Goal: Transaction & Acquisition: Obtain resource

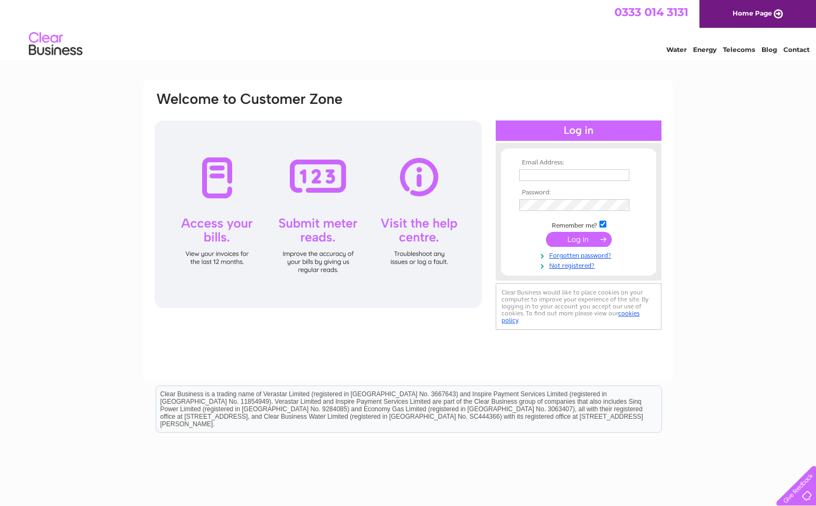
click at [579, 177] on input "text" at bounding box center [574, 175] width 110 height 12
paste input "liv.finance@valneva.com"
type input "liv.finance@valneva.com"
click at [571, 243] on input "submit" at bounding box center [579, 239] width 66 height 15
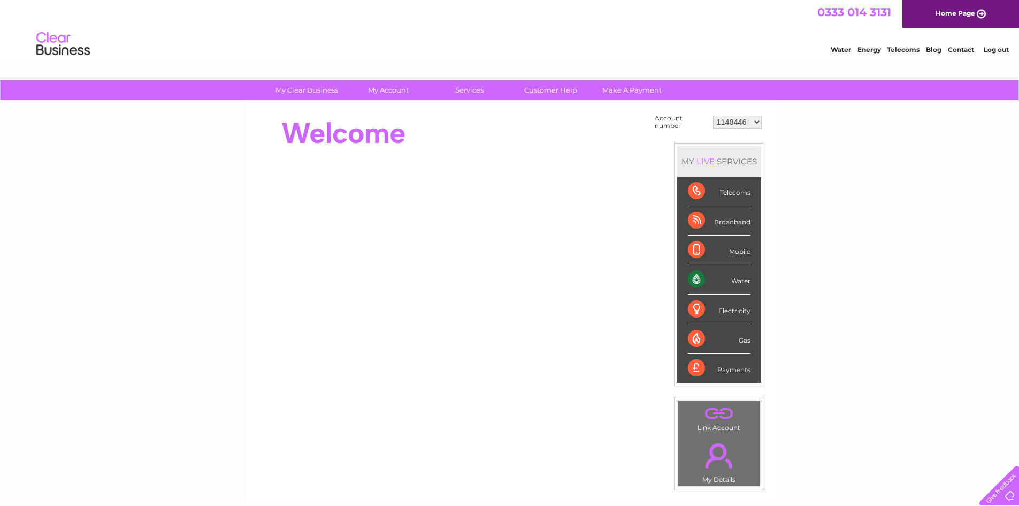
click at [741, 281] on div "Water" at bounding box center [719, 279] width 63 height 29
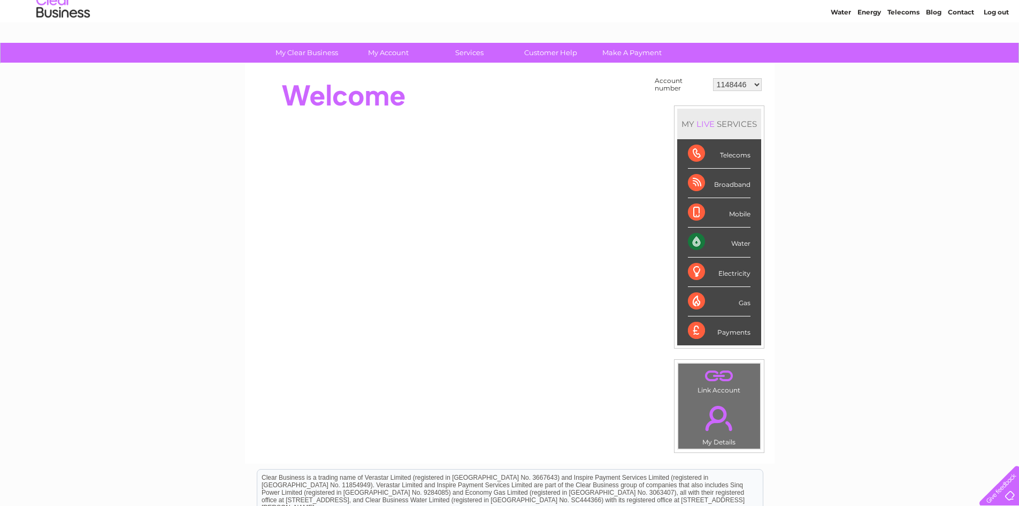
scroll to position [26, 0]
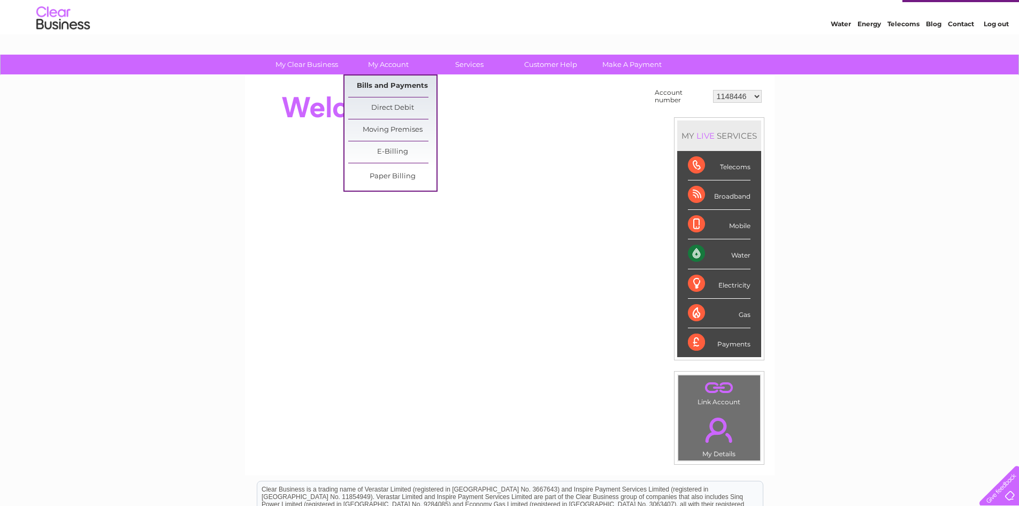
click at [395, 83] on link "Bills and Payments" at bounding box center [392, 85] width 88 height 21
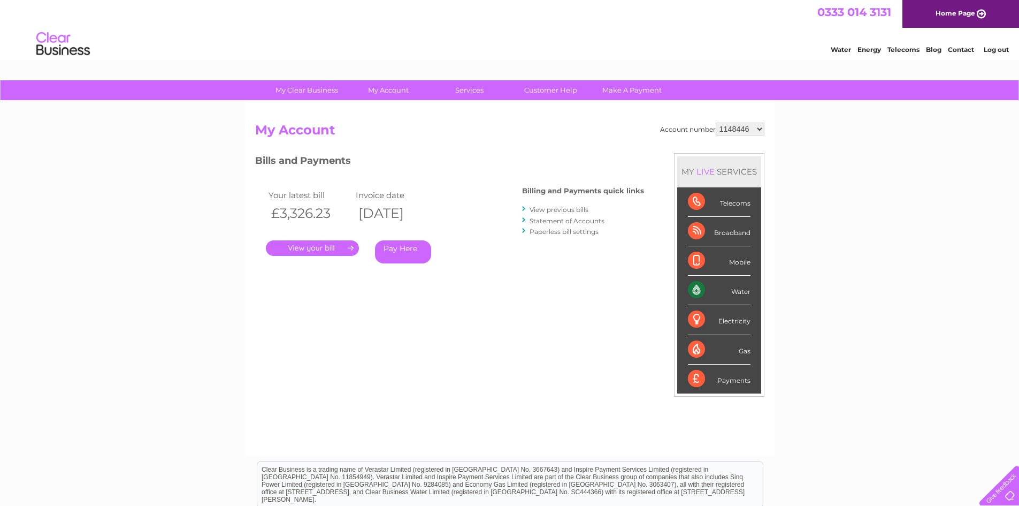
click at [758, 127] on select "1148446 3025734 30304167" at bounding box center [740, 129] width 49 height 13
select select "3025734"
click at [716, 123] on select "1148446 3025734 30304167" at bounding box center [740, 129] width 49 height 13
click at [759, 128] on select "1148446 3025734 30304167" at bounding box center [740, 129] width 49 height 13
select select "30304167"
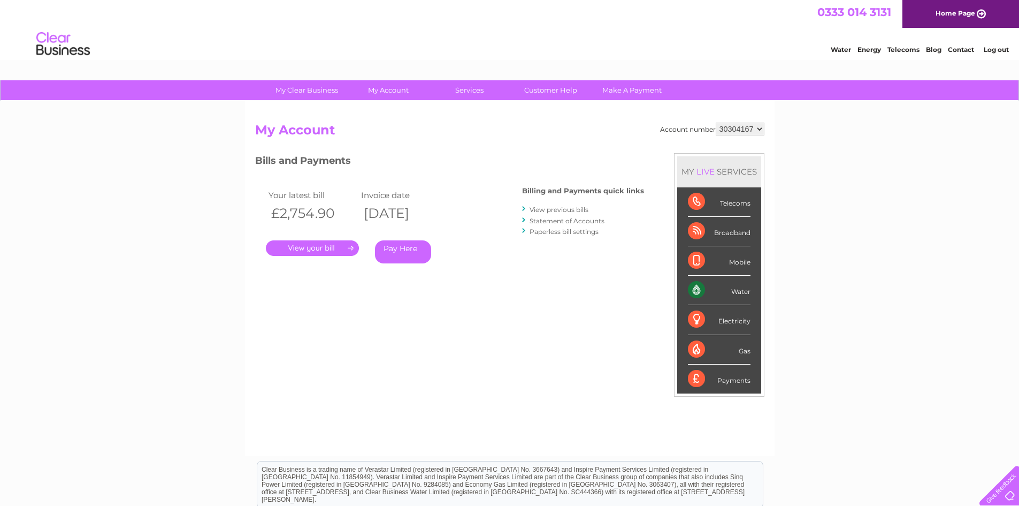
click at [716, 123] on select "1148446 3025734 30304167" at bounding box center [740, 129] width 49 height 13
click at [759, 129] on select "1148446 3025734 30304167" at bounding box center [740, 129] width 49 height 13
select select "3025734"
click at [716, 123] on select "1148446 3025734 30304167" at bounding box center [740, 129] width 49 height 13
click at [757, 127] on select "1148446 3025734 30304167" at bounding box center [740, 129] width 49 height 13
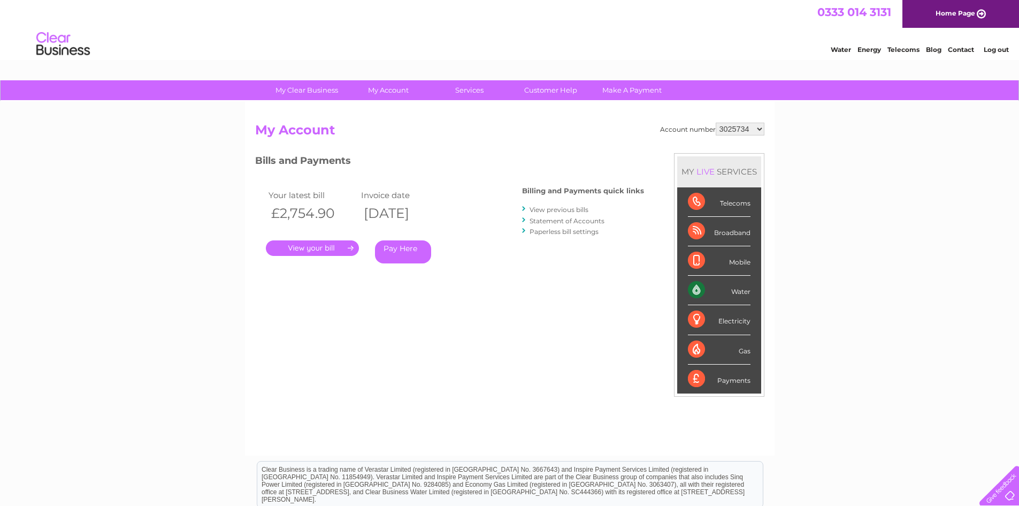
select select "1148446"
click at [716, 123] on select "1148446 3025734 30304167" at bounding box center [740, 129] width 49 height 13
click at [315, 241] on link "." at bounding box center [312, 248] width 93 height 16
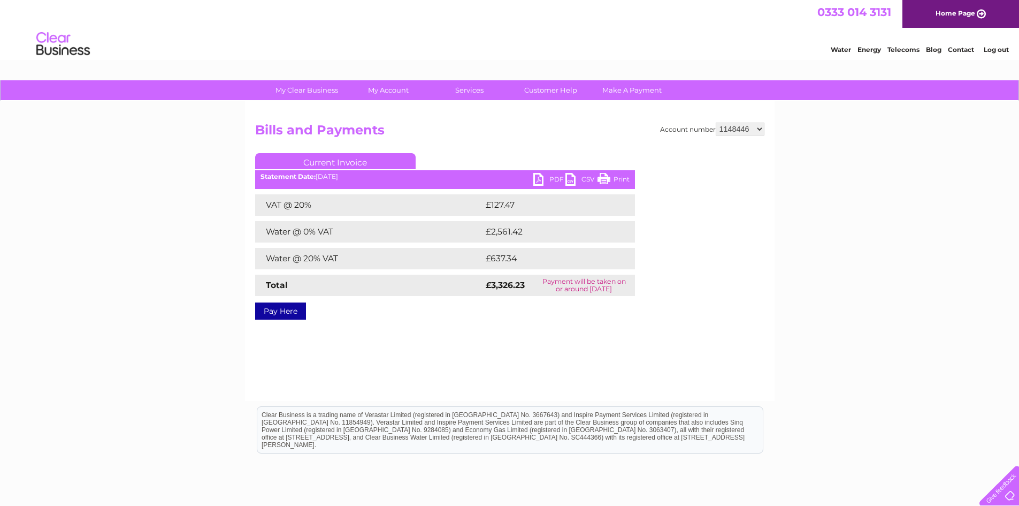
click at [541, 177] on link "PDF" at bounding box center [549, 181] width 32 height 16
click at [762, 126] on select "1148446 3025734 30304167" at bounding box center [740, 129] width 49 height 13
select select "3025734"
click at [716, 123] on select "1148446 3025734 30304167" at bounding box center [740, 129] width 49 height 13
click at [481, 154] on ul "Current Invoice" at bounding box center [445, 163] width 380 height 20
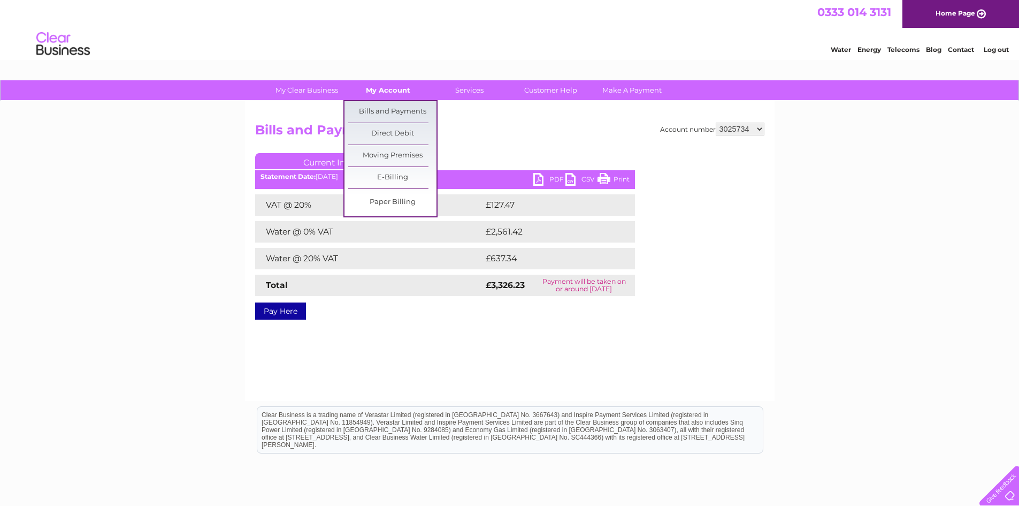
click at [406, 93] on link "My Account" at bounding box center [388, 90] width 88 height 20
click at [383, 108] on link "Bills and Payments" at bounding box center [392, 111] width 88 height 21
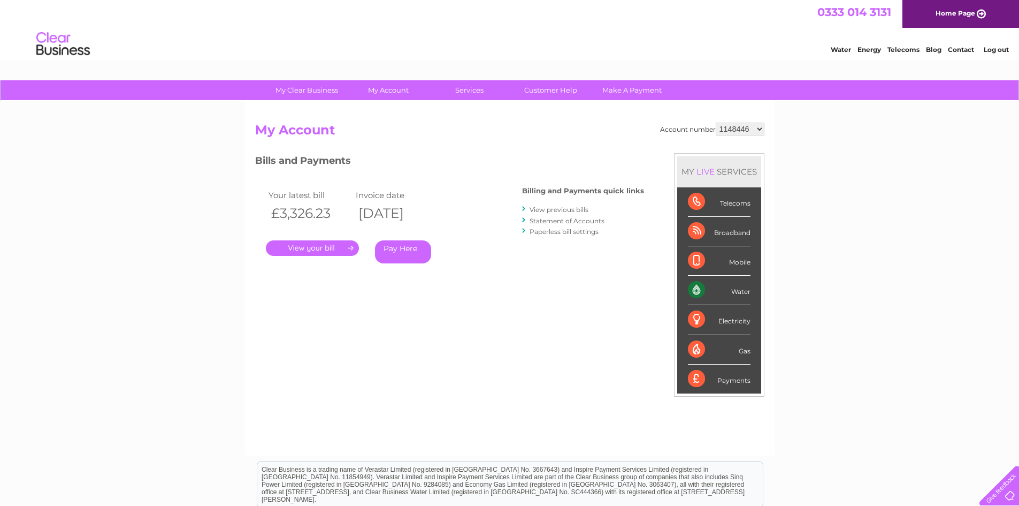
click at [754, 129] on select "1148446 3025734 30304167" at bounding box center [740, 129] width 49 height 13
select select "3025734"
click at [716, 123] on select "1148446 3025734 30304167" at bounding box center [740, 129] width 49 height 13
click at [465, 317] on div "Account number 1148446 3025734 30304167 My Account MY LIVE SERVICES Telecoms Br…" at bounding box center [509, 284] width 509 height 322
click at [309, 251] on link "." at bounding box center [312, 248] width 93 height 16
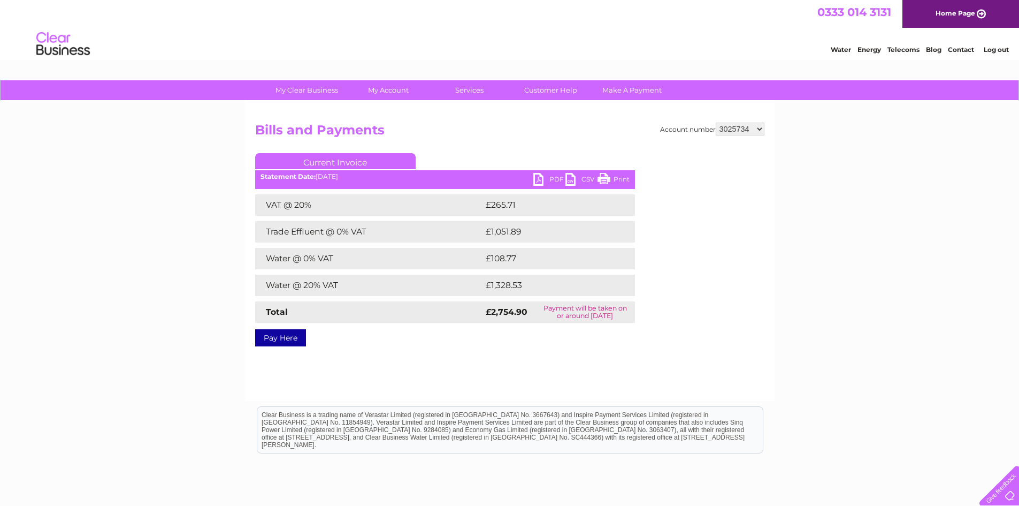
click at [553, 180] on link "PDF" at bounding box center [549, 181] width 32 height 16
